Goal: Navigation & Orientation: Find specific page/section

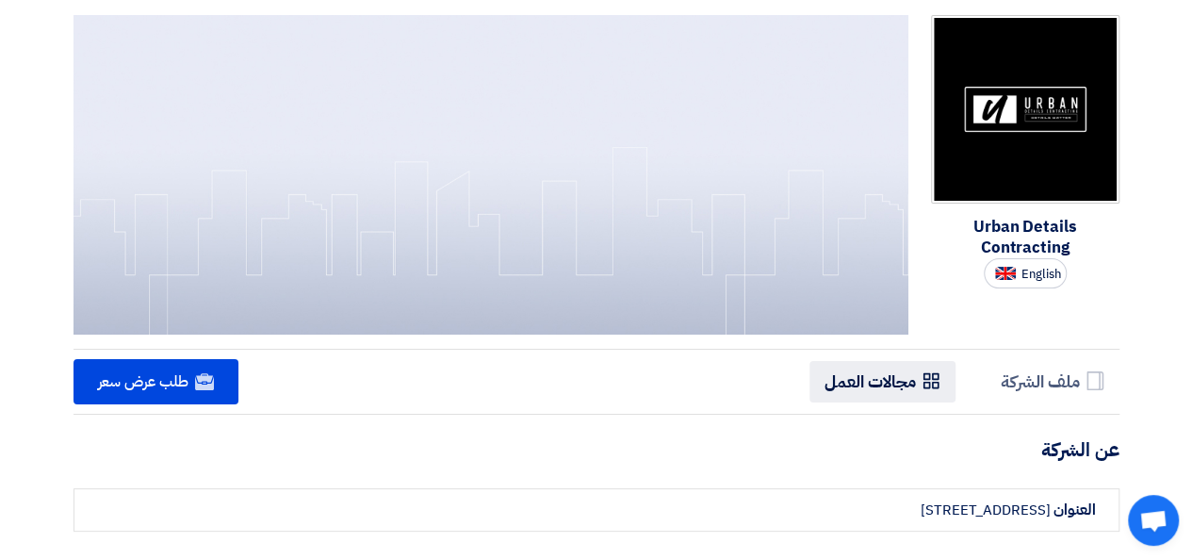
click at [880, 382] on h5 "مجالات العمل" at bounding box center [869, 381] width 91 height 22
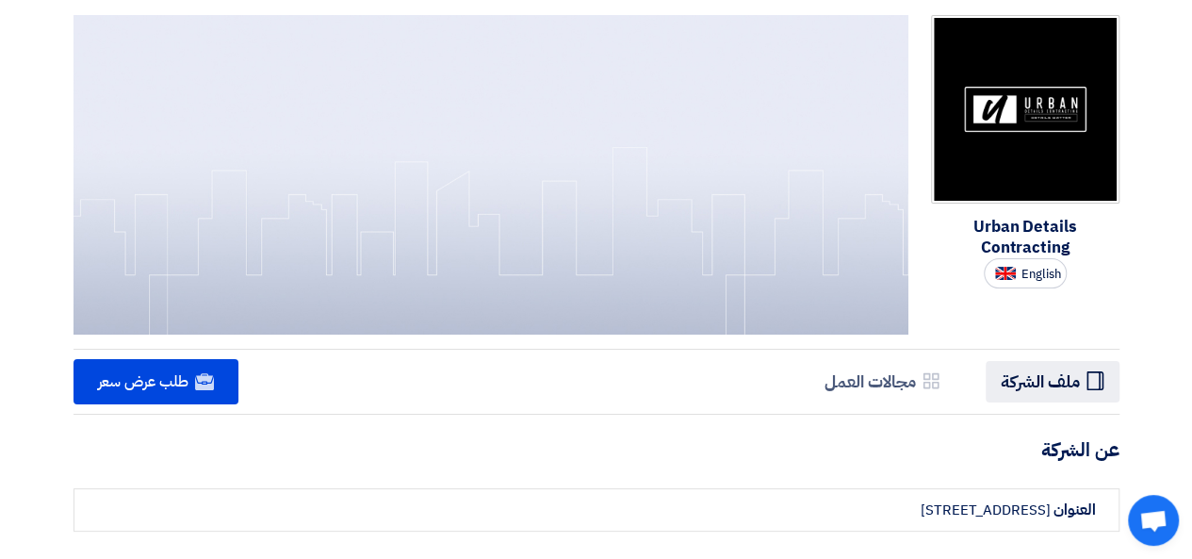
click at [1078, 383] on h5 "ملف الشركة" at bounding box center [1040, 381] width 79 height 22
click at [1061, 376] on h5 "ملف الشركة" at bounding box center [1040, 381] width 79 height 22
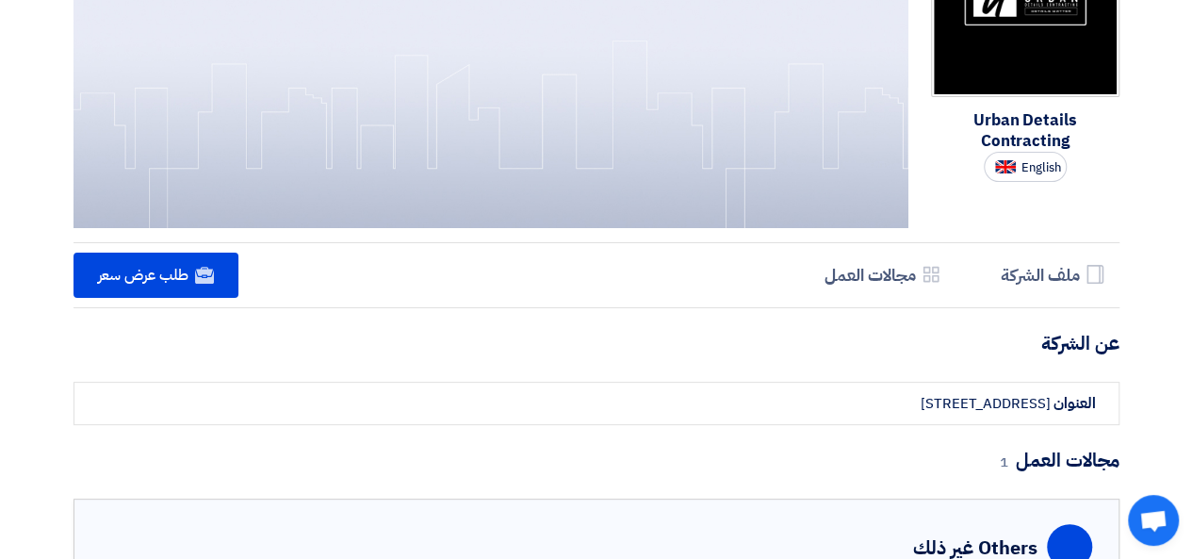
scroll to position [243, 0]
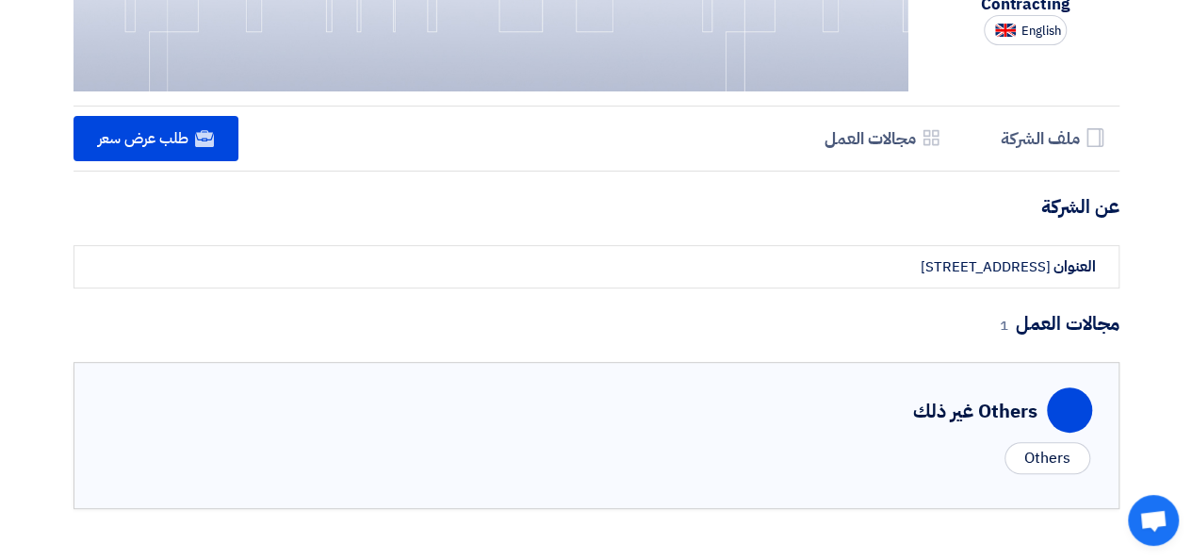
click at [1057, 457] on div "Others" at bounding box center [1046, 458] width 85 height 32
click at [935, 408] on div "Others غير ذلك" at bounding box center [975, 411] width 124 height 28
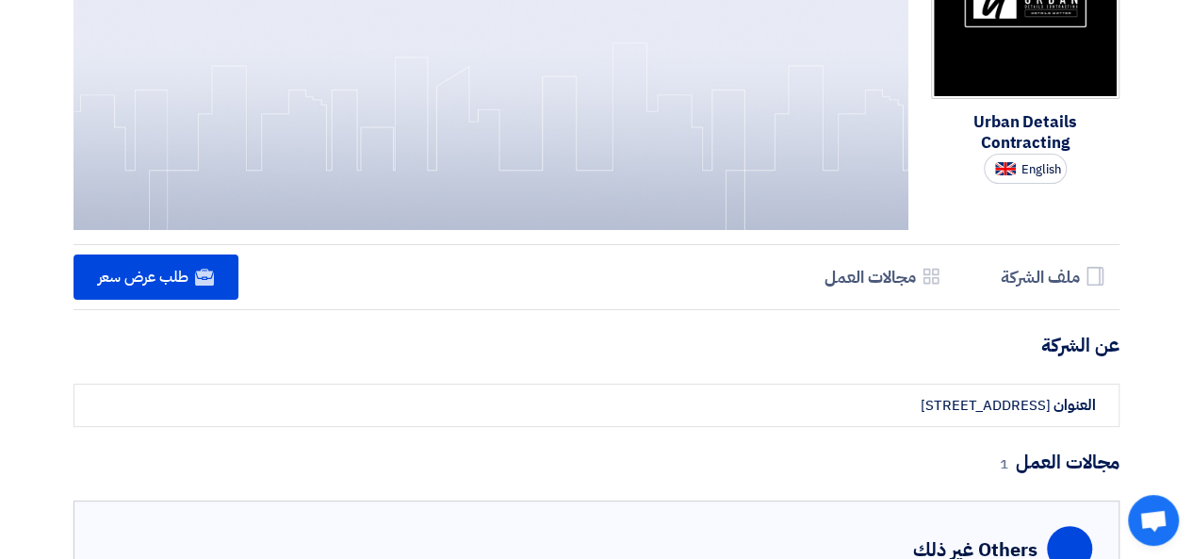
scroll to position [0, 0]
